Goal: Transaction & Acquisition: Purchase product/service

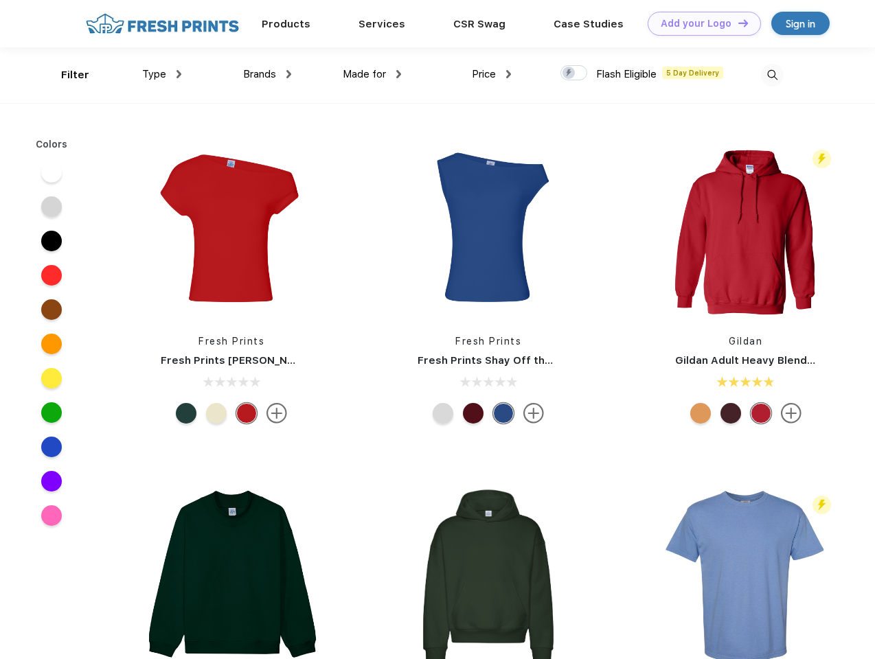
click at [699, 23] on link "Add your Logo Design Tool" at bounding box center [704, 24] width 113 height 24
click at [0, 0] on div "Design Tool" at bounding box center [0, 0] width 0 height 0
click at [737, 23] on link "Add your Logo Design Tool" at bounding box center [704, 24] width 113 height 24
click at [66, 75] on div "Filter" at bounding box center [75, 75] width 28 height 16
click at [162, 74] on span "Type" at bounding box center [154, 74] width 24 height 12
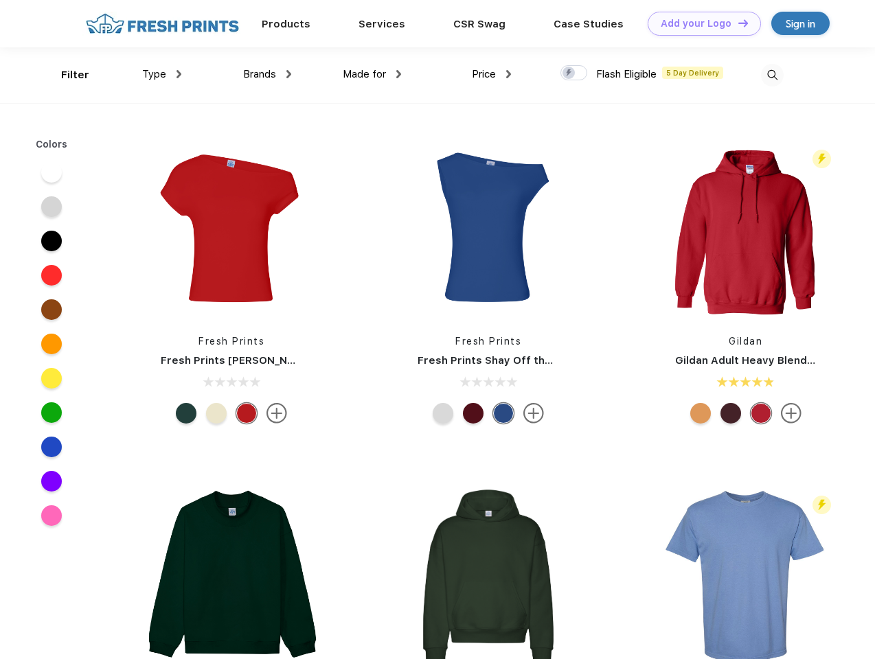
click at [267, 74] on span "Brands" at bounding box center [259, 74] width 33 height 12
click at [372, 74] on span "Made for" at bounding box center [364, 74] width 43 height 12
click at [492, 74] on span "Price" at bounding box center [484, 74] width 24 height 12
click at [574, 73] on div at bounding box center [573, 72] width 27 height 15
click at [569, 73] on input "checkbox" at bounding box center [564, 69] width 9 height 9
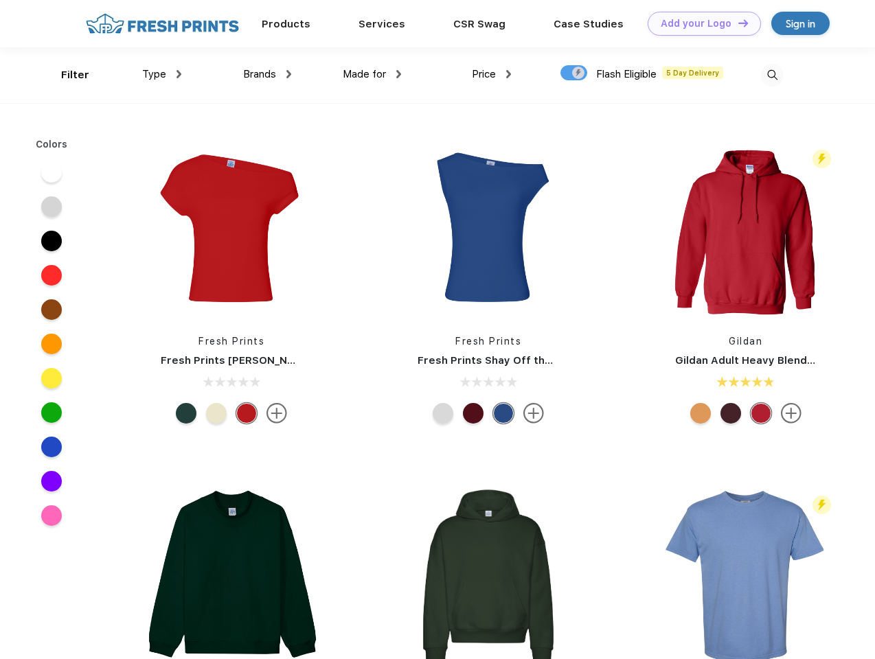
click at [772, 75] on img at bounding box center [772, 75] width 23 height 23
